Goal: Book appointment/travel/reservation

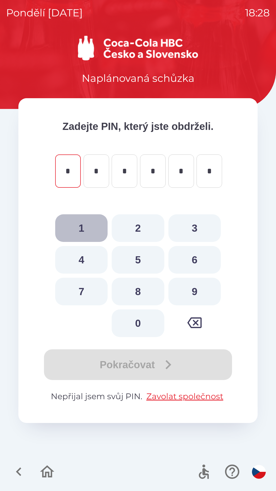
click at [92, 224] on button "1" at bounding box center [81, 228] width 52 height 28
type input "*"
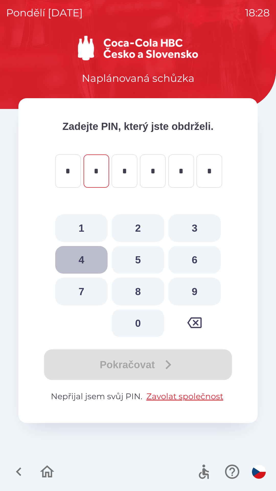
click at [87, 264] on button "4" at bounding box center [81, 260] width 52 height 28
type input "*"
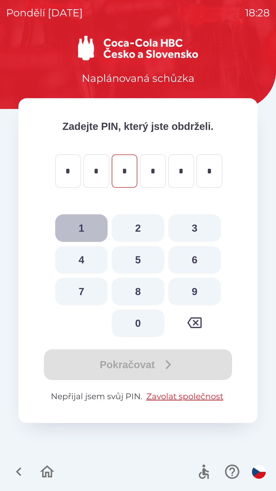
click at [87, 228] on button "1" at bounding box center [81, 228] width 52 height 28
type input "*"
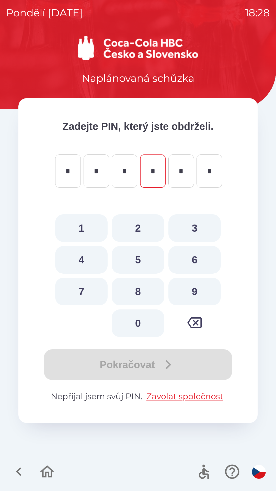
click at [198, 231] on button "3" at bounding box center [195, 228] width 52 height 28
type input "*"
click at [89, 226] on button "1" at bounding box center [81, 228] width 52 height 28
type input "*"
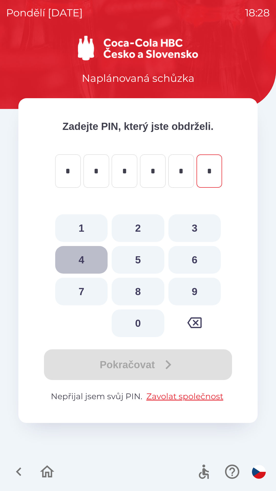
click at [92, 260] on button "4" at bounding box center [81, 260] width 52 height 28
type input "*"
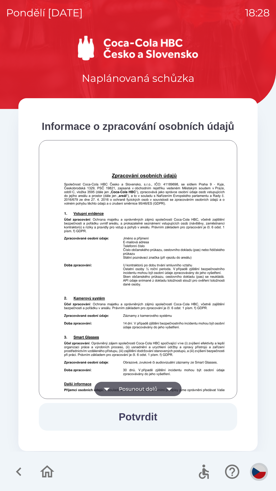
click at [254, 469] on img "button" at bounding box center [259, 472] width 14 height 14
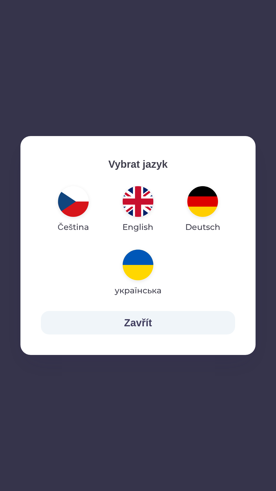
click at [140, 205] on img "button" at bounding box center [138, 201] width 31 height 31
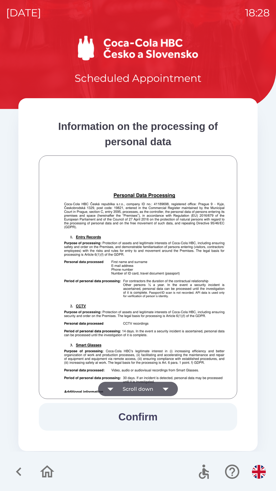
click at [160, 385] on icon "button" at bounding box center [166, 389] width 14 height 14
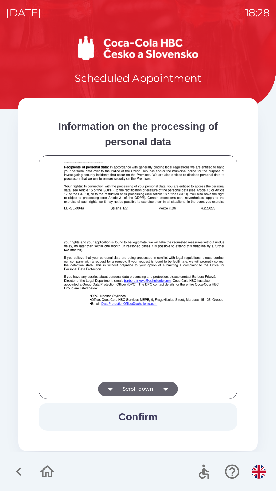
click at [153, 422] on button "Confirm" at bounding box center [138, 417] width 199 height 28
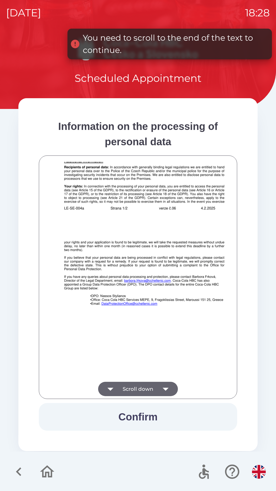
click at [160, 385] on icon "button" at bounding box center [166, 389] width 14 height 14
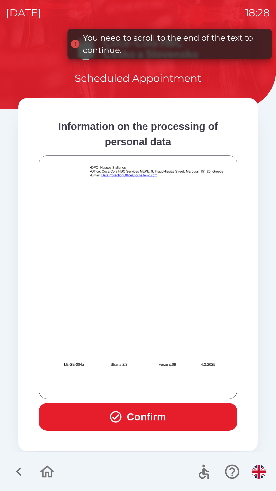
click at [149, 413] on button "Confirm" at bounding box center [138, 417] width 199 height 28
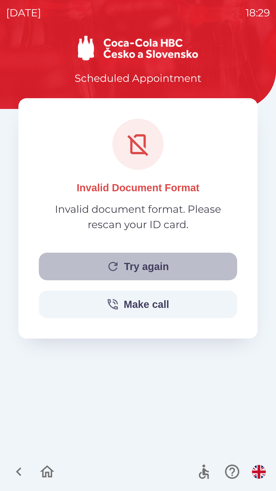
click at [134, 268] on button "Try again" at bounding box center [138, 267] width 199 height 28
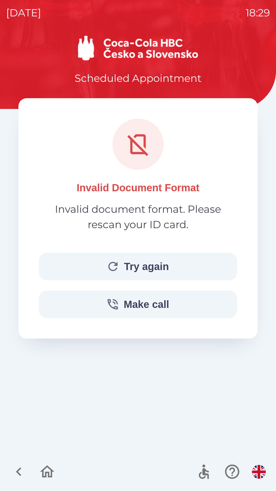
click at [165, 270] on button "Try again" at bounding box center [138, 267] width 199 height 28
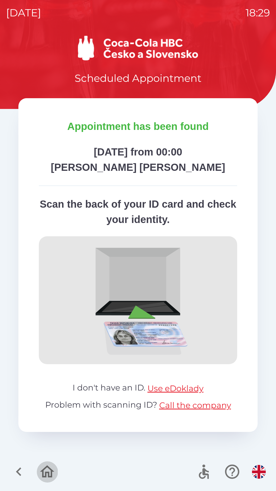
click at [46, 474] on icon "button" at bounding box center [47, 472] width 14 height 12
